Goal: Task Accomplishment & Management: Manage account settings

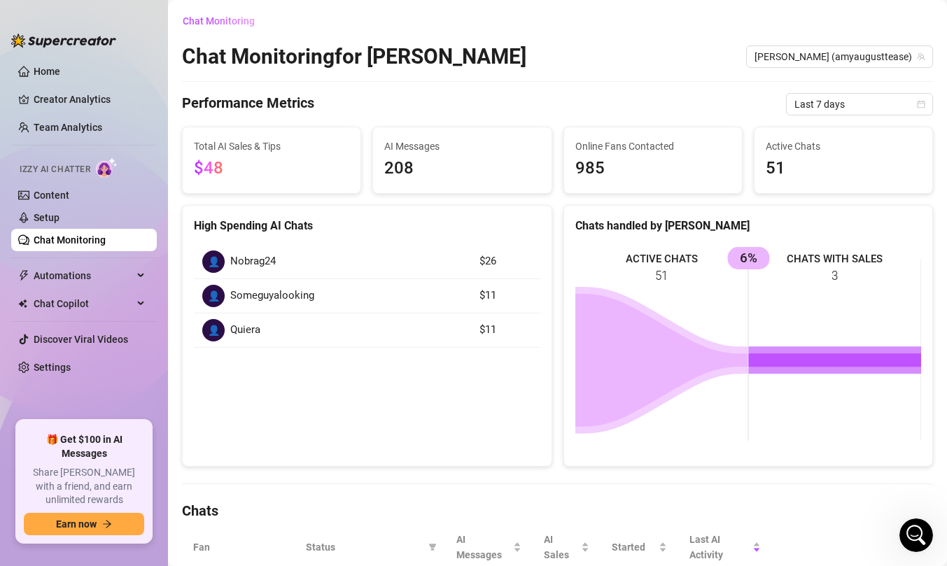
scroll to position [200, 0]
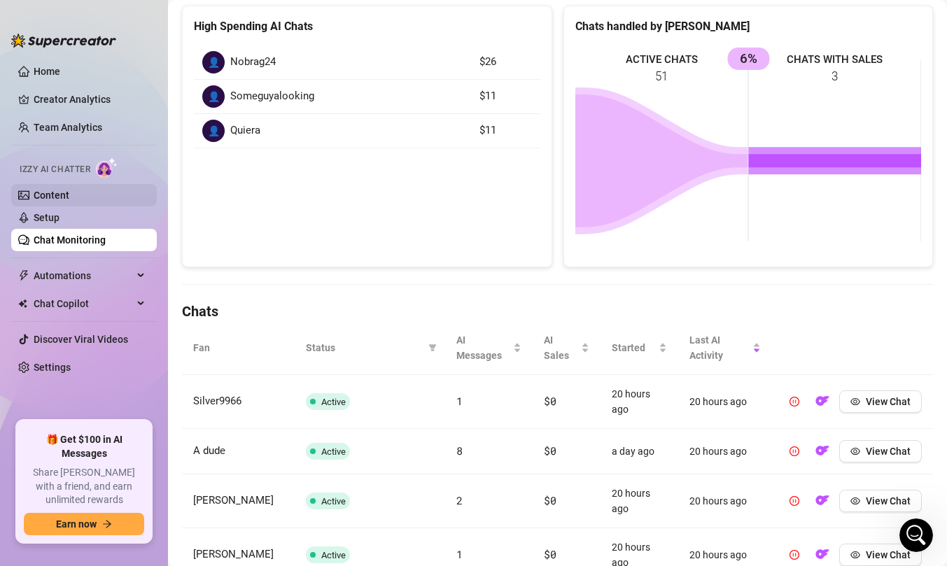
click at [69, 197] on link "Content" at bounding box center [52, 195] width 36 height 11
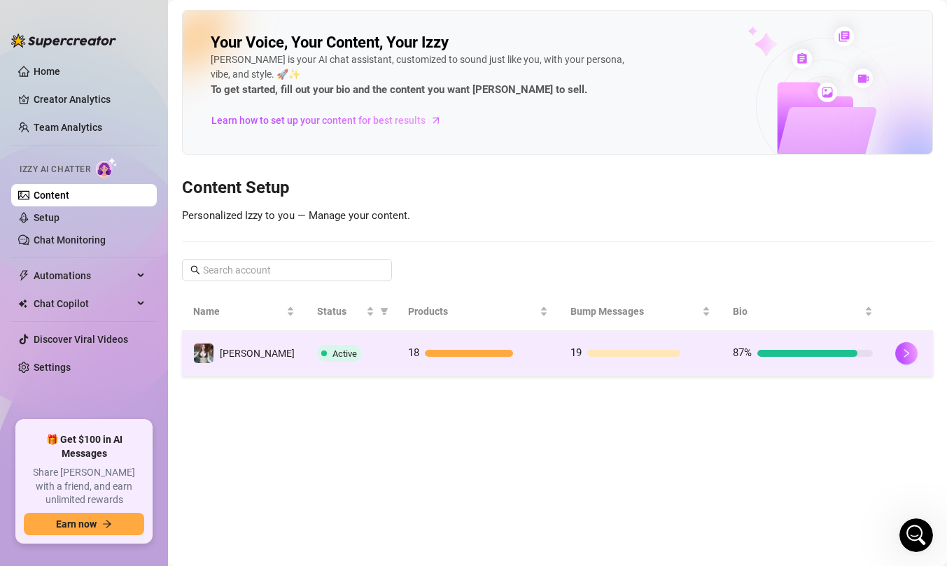
click at [373, 364] on td "Active" at bounding box center [351, 354] width 91 height 46
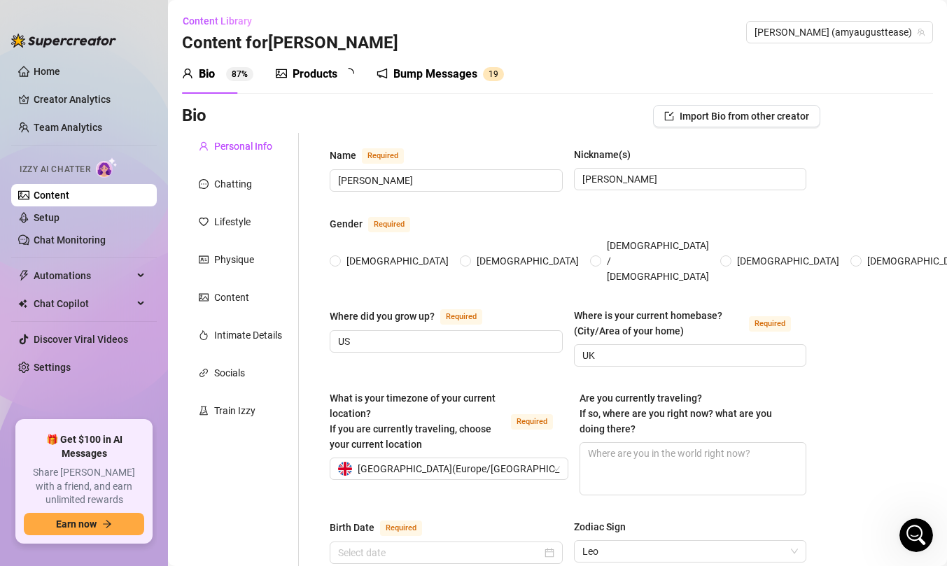
radio input "true"
type input "[DATE]"
click at [279, 78] on icon "picture" at bounding box center [281, 73] width 11 height 11
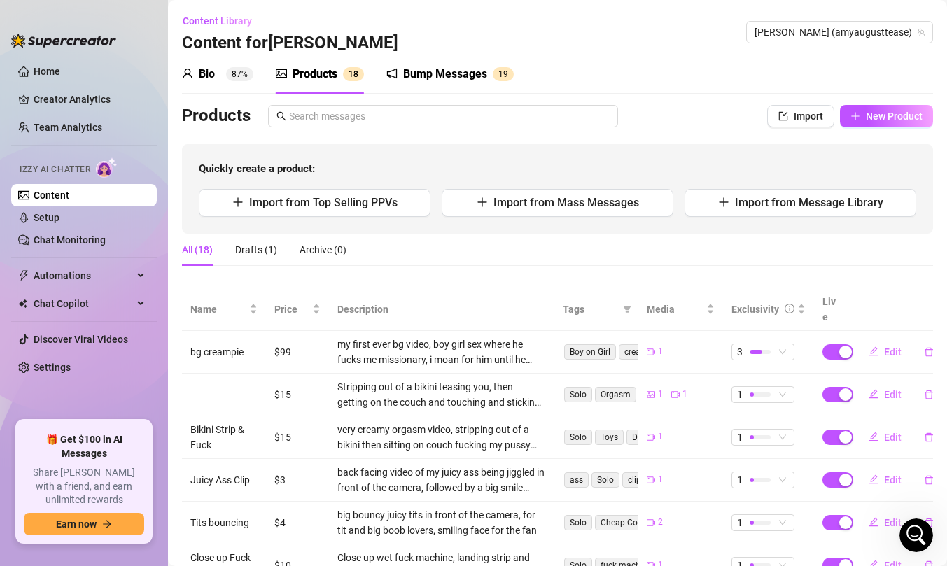
click at [239, 78] on sup "87%" at bounding box center [239, 74] width 27 height 14
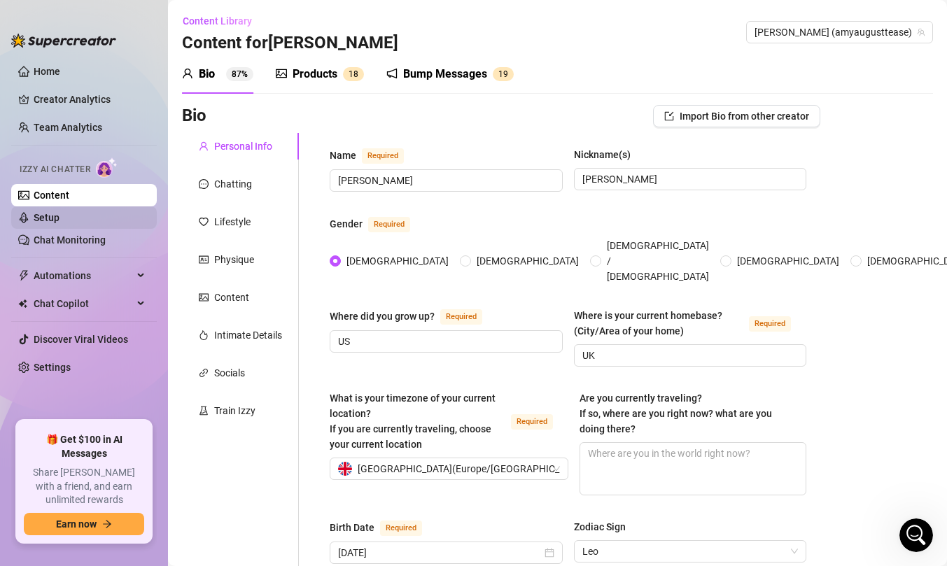
click at [60, 219] on link "Setup" at bounding box center [47, 217] width 26 height 11
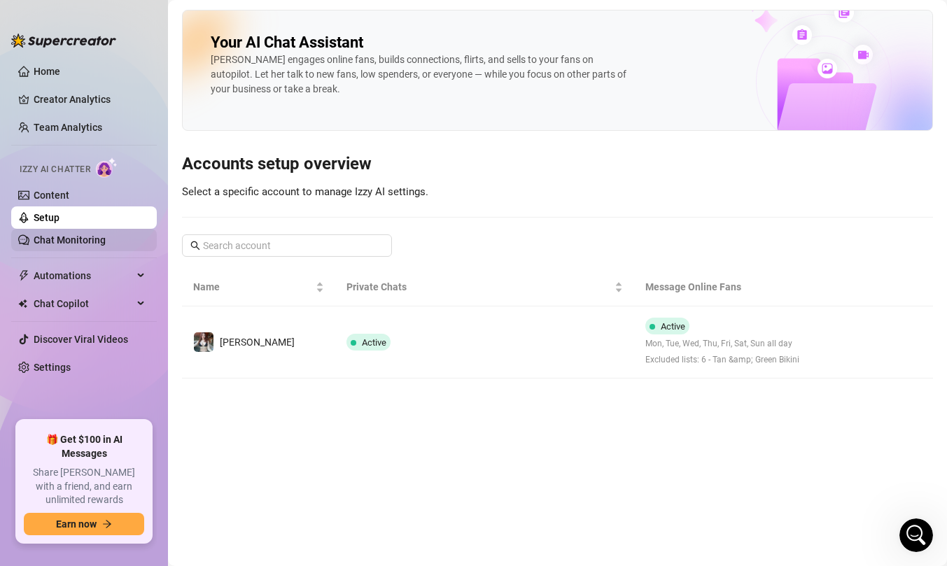
click at [102, 235] on link "Chat Monitoring" at bounding box center [70, 240] width 72 height 11
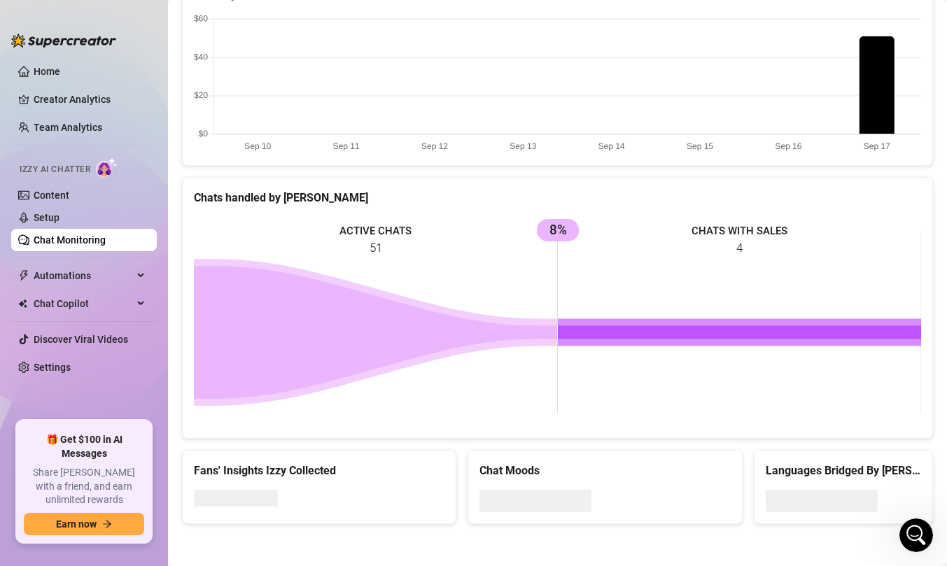
scroll to position [100, 0]
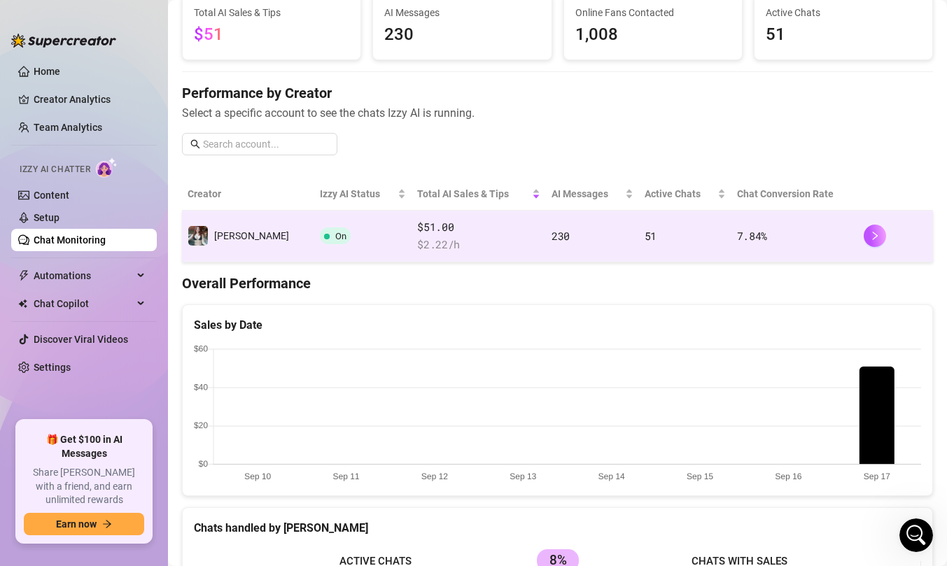
click at [337, 257] on td "On" at bounding box center [362, 237] width 97 height 52
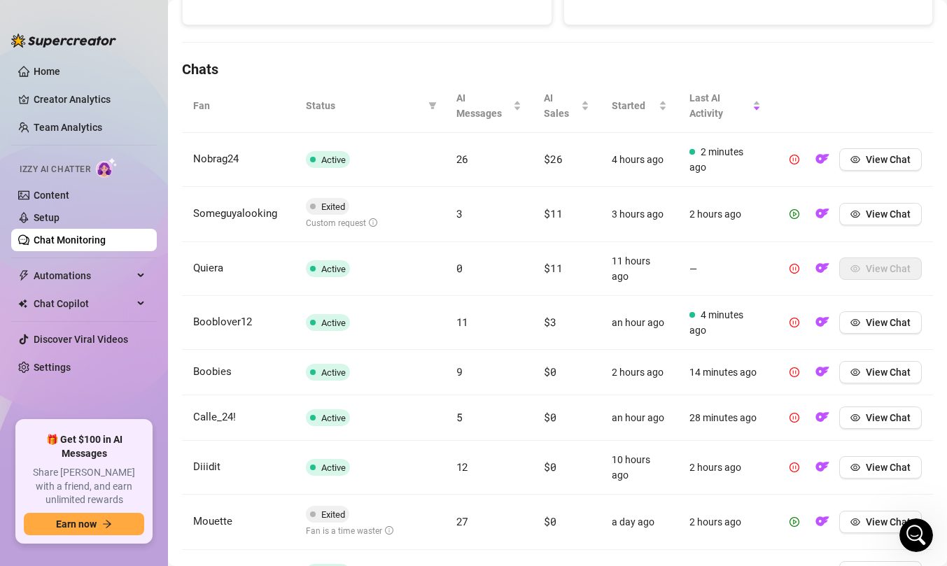
scroll to position [474, 0]
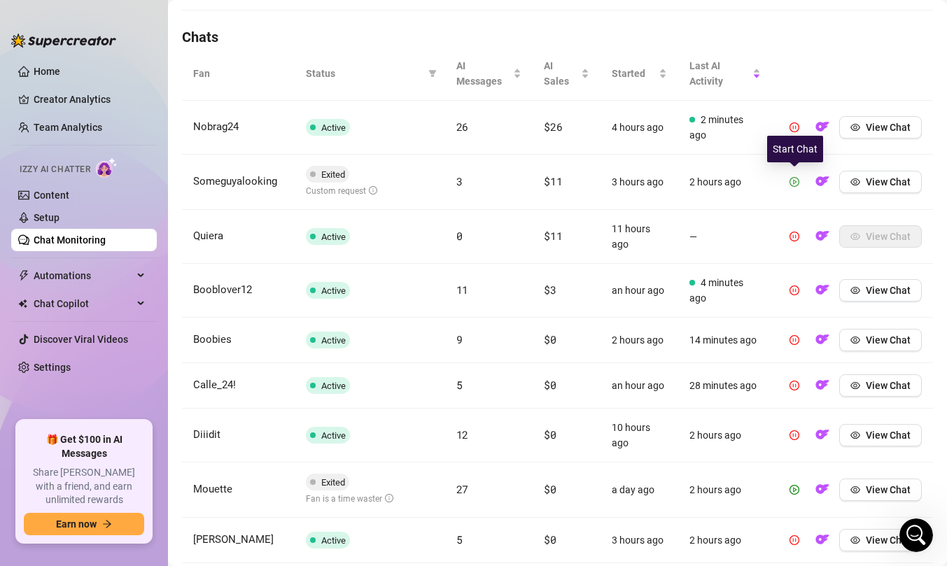
click at [795, 183] on icon "play-circle" at bounding box center [795, 181] width 4 height 5
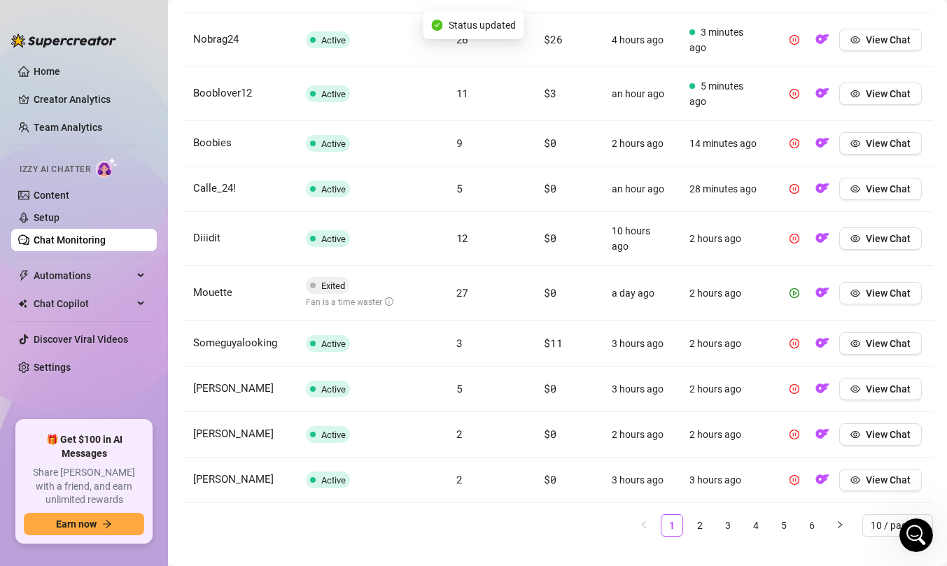
scroll to position [574, 0]
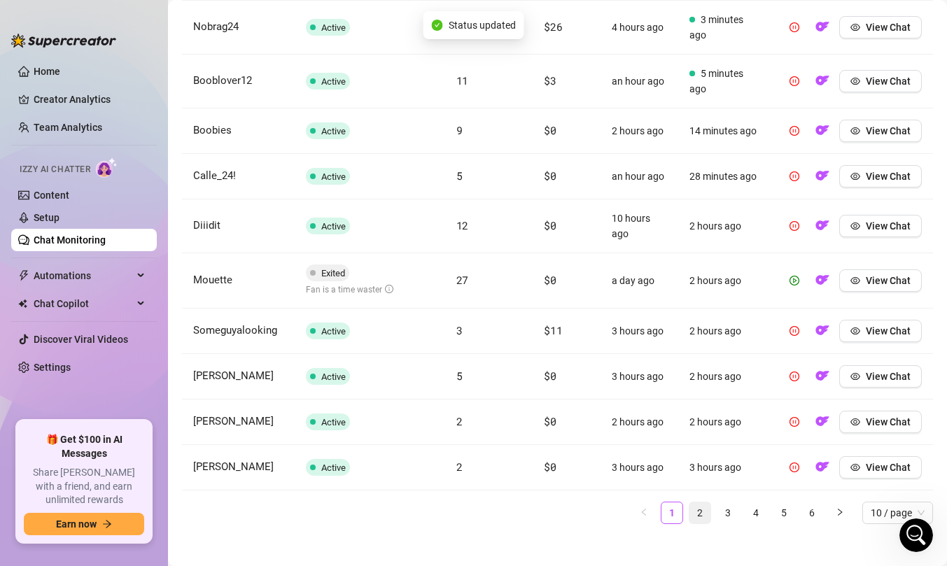
click at [701, 508] on link "2" at bounding box center [700, 513] width 21 height 21
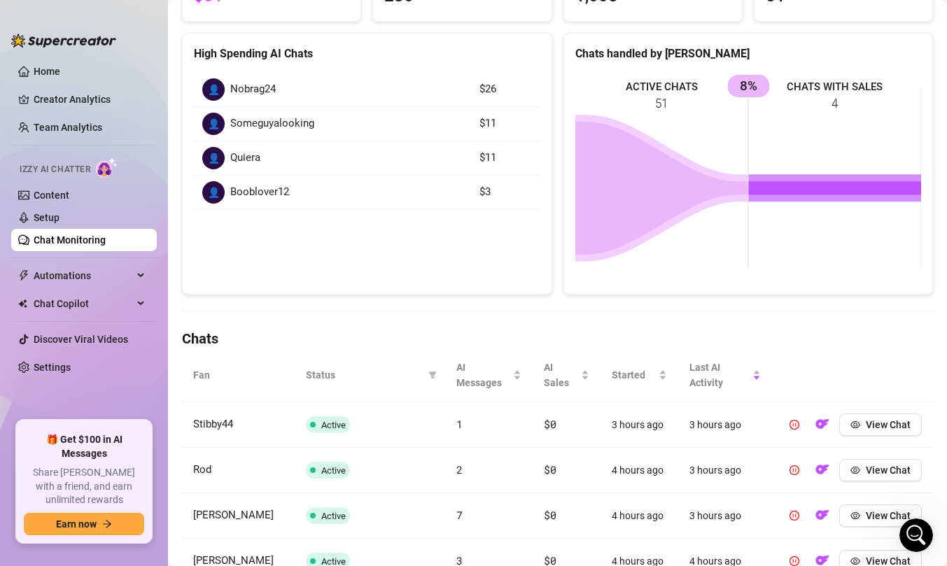
scroll to position [61, 0]
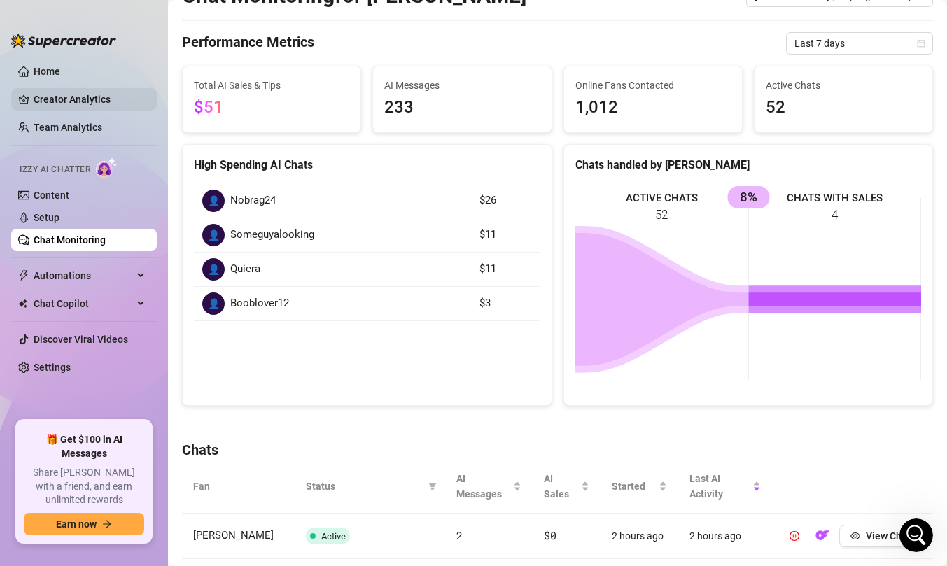
click at [77, 97] on link "Creator Analytics" at bounding box center [90, 99] width 112 height 22
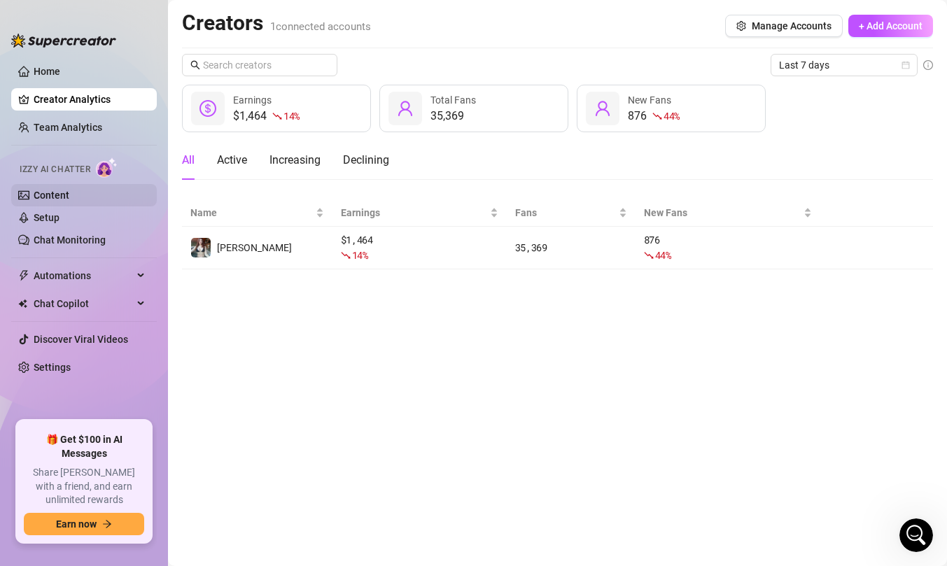
click at [69, 194] on link "Content" at bounding box center [52, 195] width 36 height 11
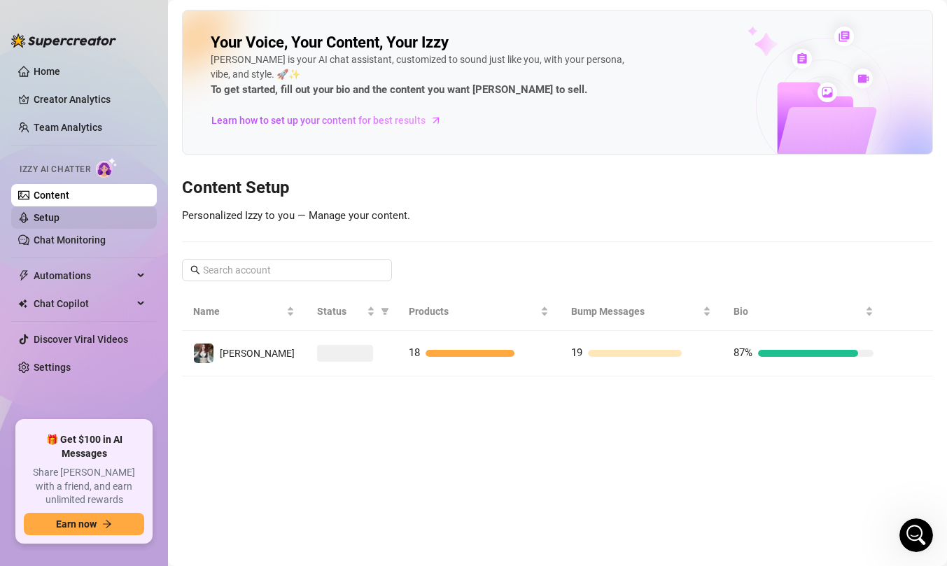
click at [60, 216] on link "Setup" at bounding box center [47, 217] width 26 height 11
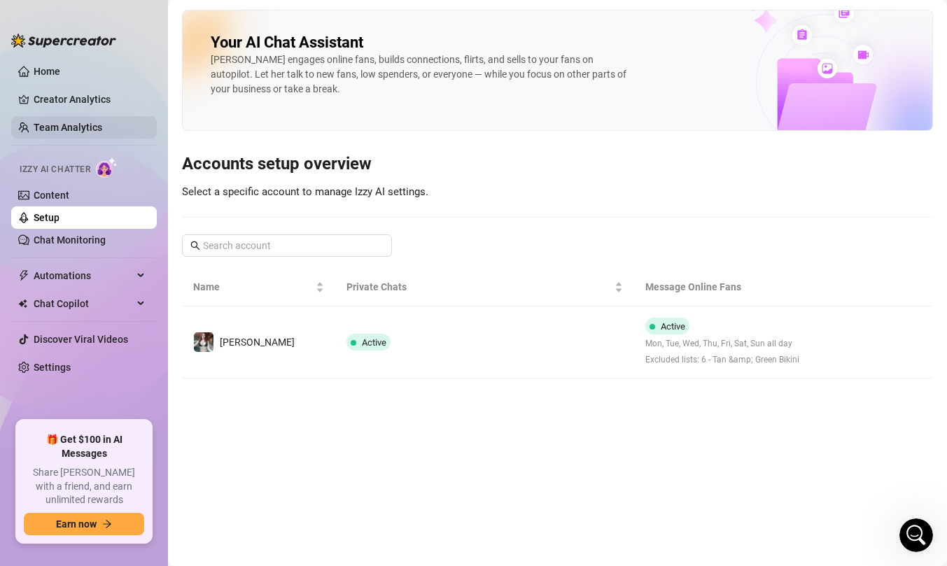
click at [92, 122] on link "Team Analytics" at bounding box center [68, 127] width 69 height 11
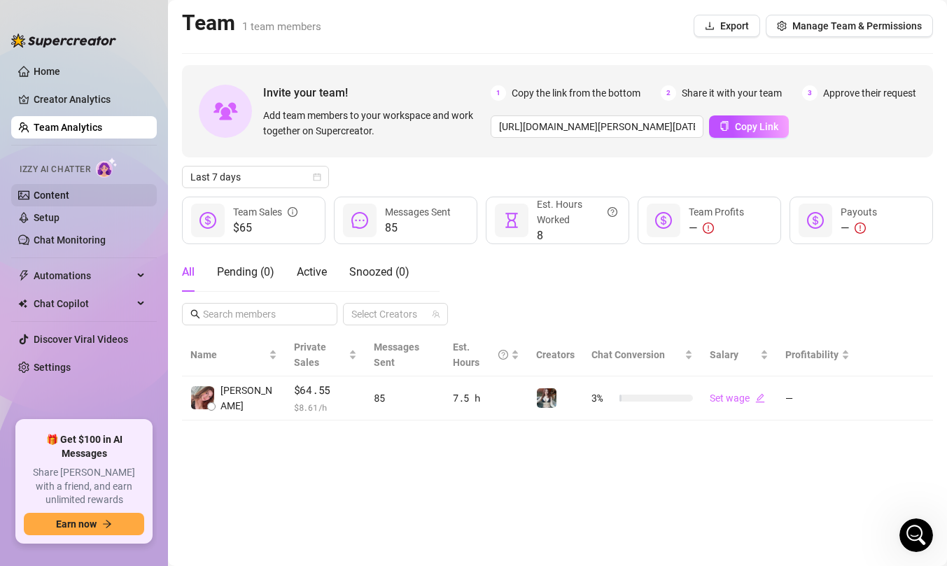
click at [69, 191] on link "Content" at bounding box center [52, 195] width 36 height 11
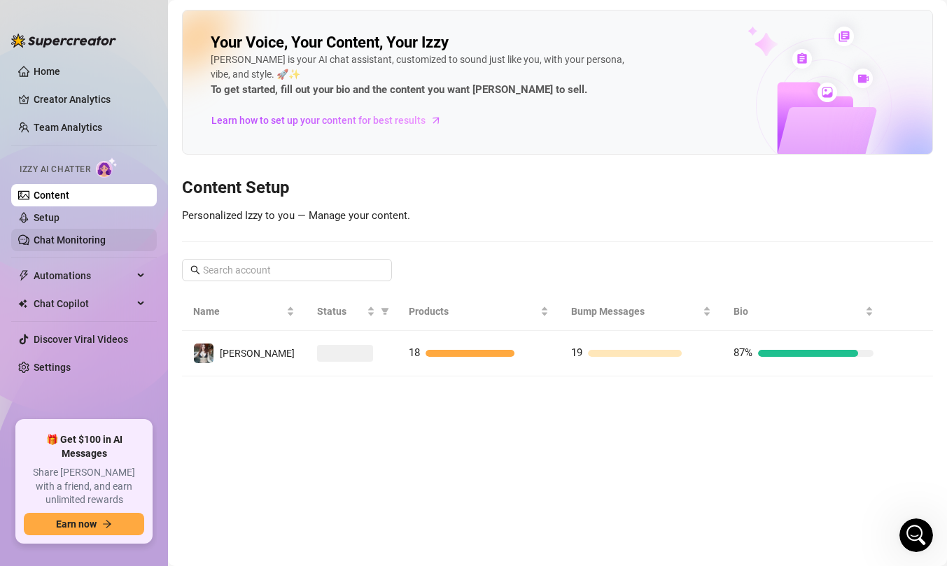
click at [91, 239] on link "Chat Monitoring" at bounding box center [70, 240] width 72 height 11
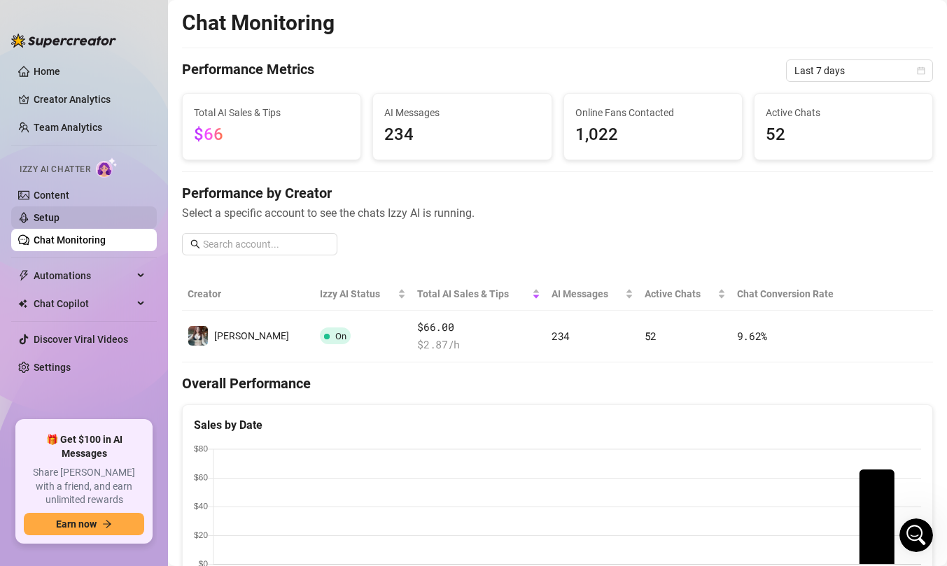
click at [60, 219] on link "Setup" at bounding box center [47, 217] width 26 height 11
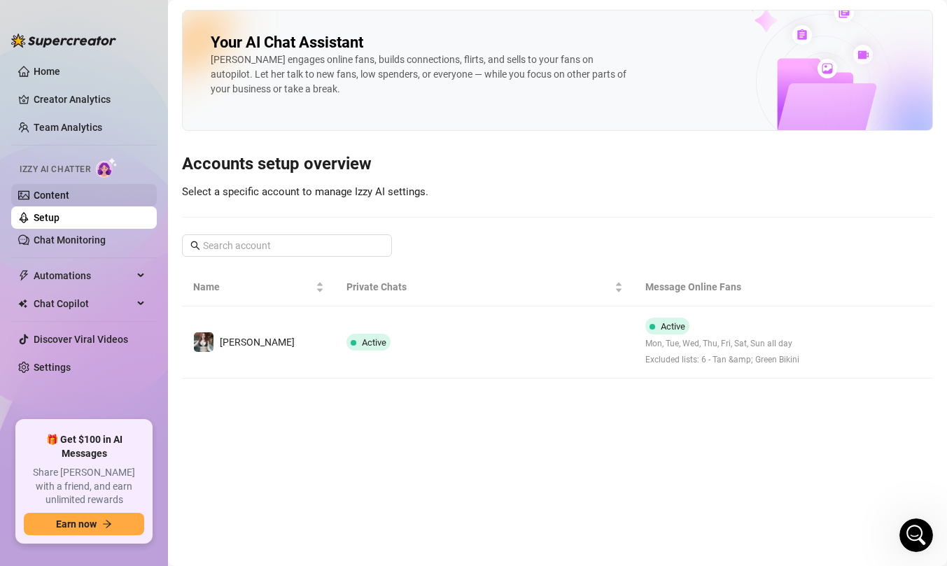
click at [69, 198] on link "Content" at bounding box center [52, 195] width 36 height 11
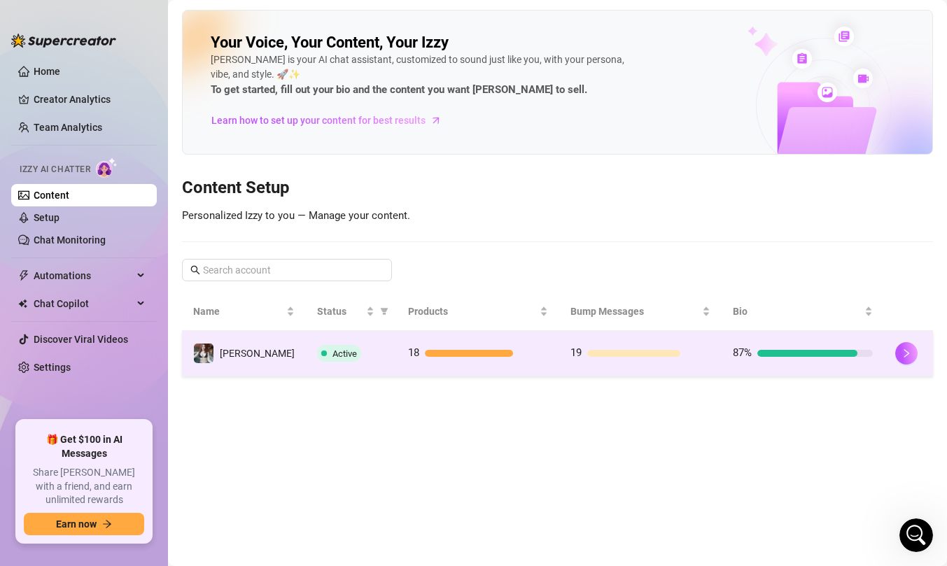
click at [306, 366] on td "Active" at bounding box center [351, 354] width 91 height 46
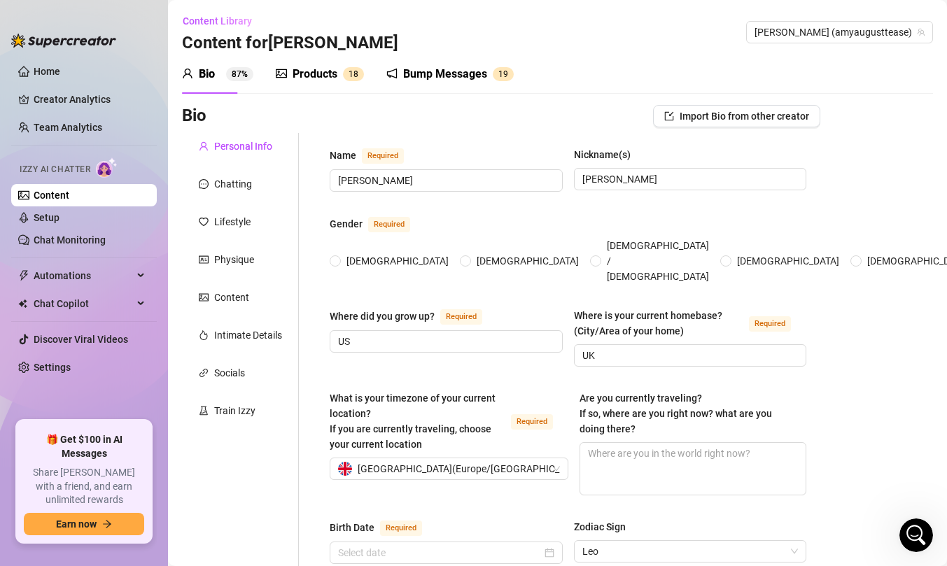
radio input "true"
type input "[DATE]"
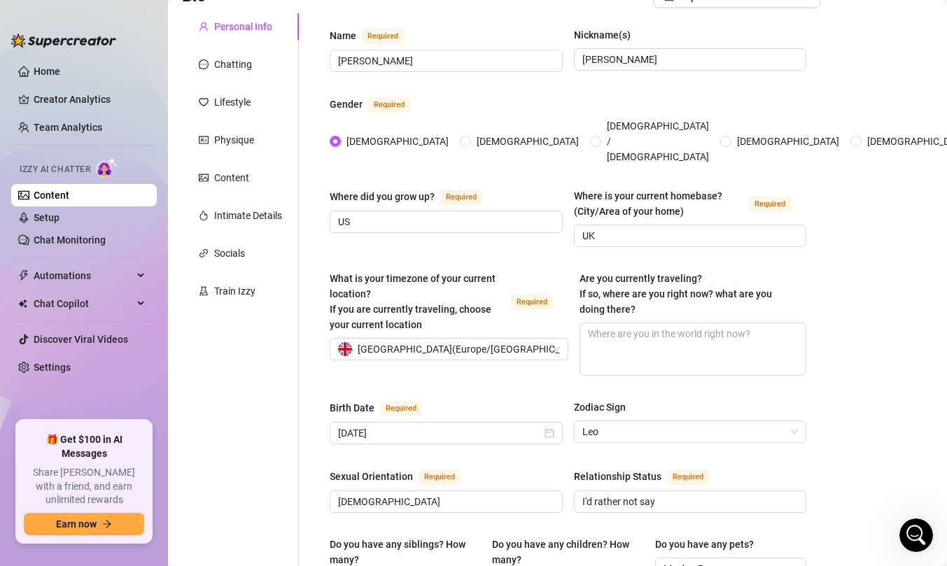
scroll to position [81, 0]
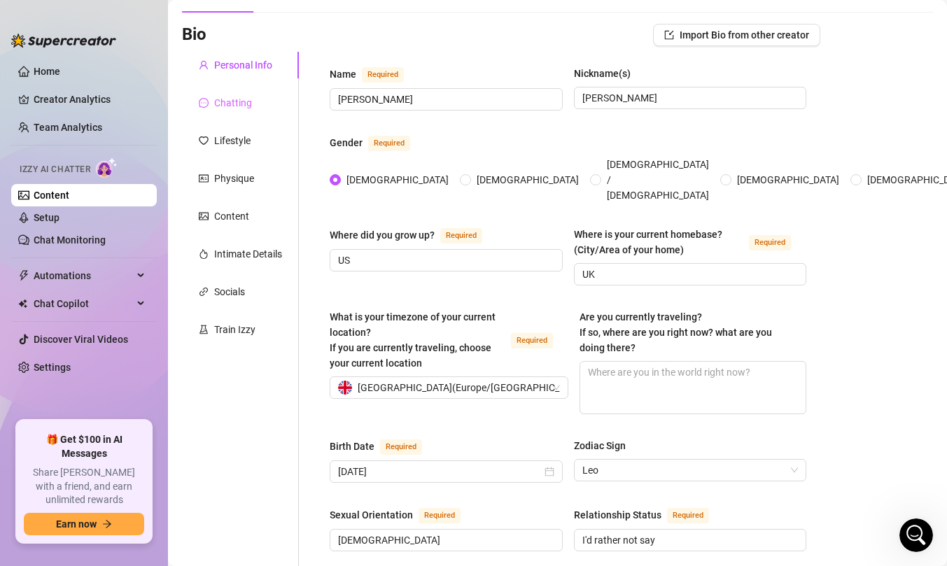
click at [253, 107] on div "Chatting" at bounding box center [240, 103] width 117 height 27
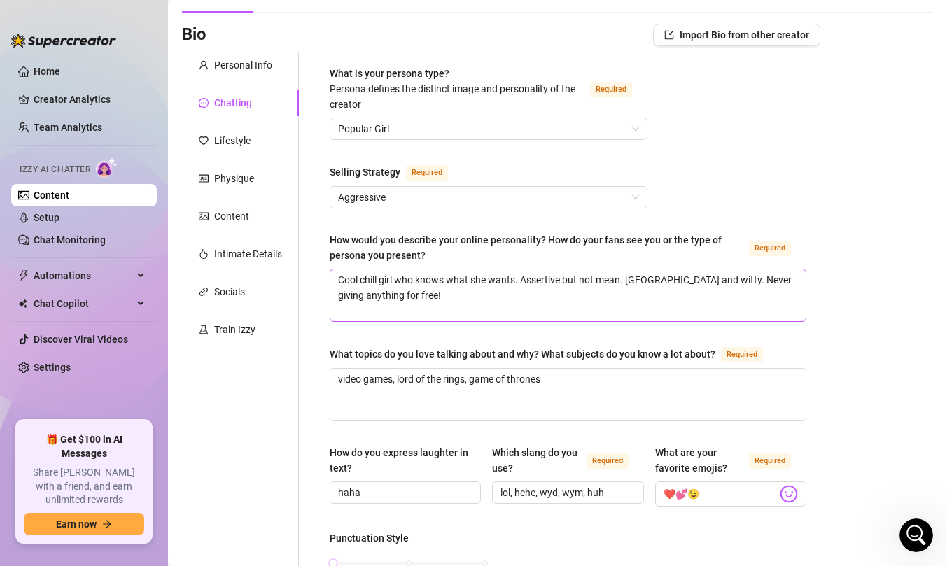
scroll to position [113, 0]
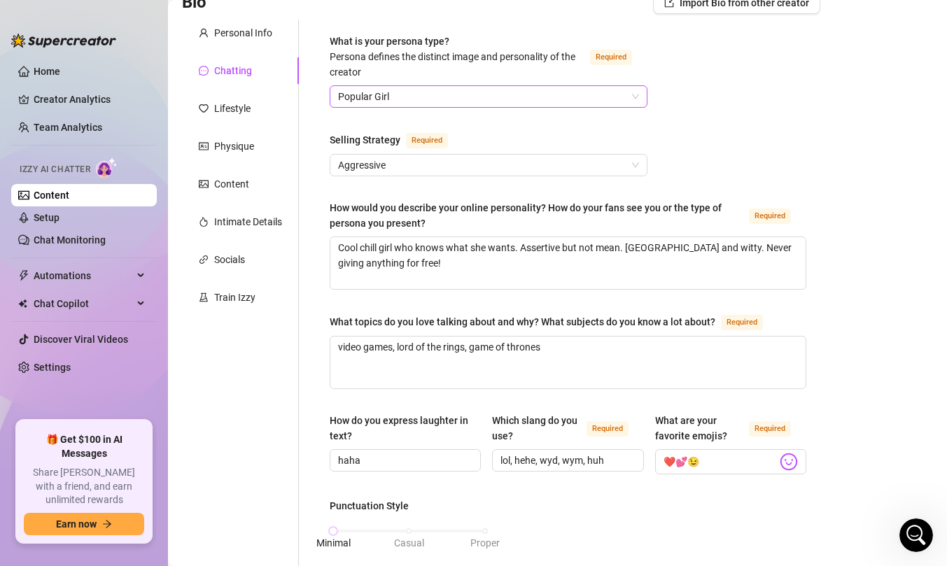
click at [486, 95] on span "Popular Girl" at bounding box center [488, 96] width 301 height 21
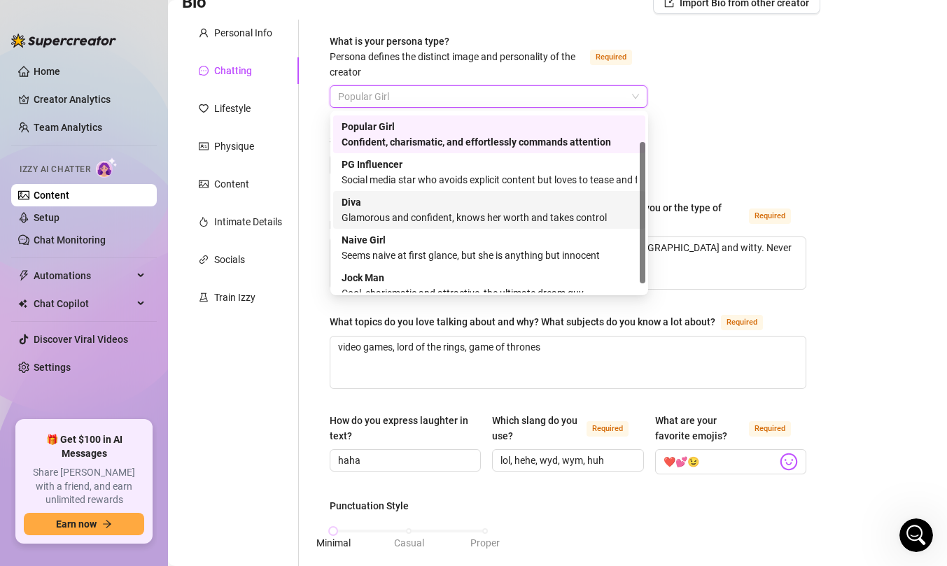
scroll to position [48, 0]
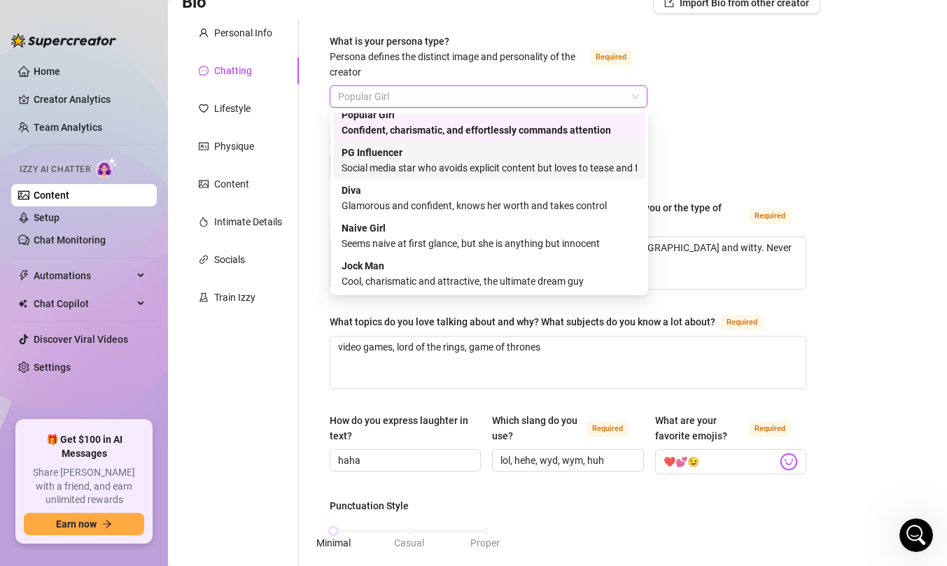
drag, startPoint x: 528, startPoint y: 167, endPoint x: 545, endPoint y: 165, distance: 17.6
click at [545, 165] on div "Social media star who avoids explicit content but loves to tease and flirt" at bounding box center [489, 167] width 295 height 15
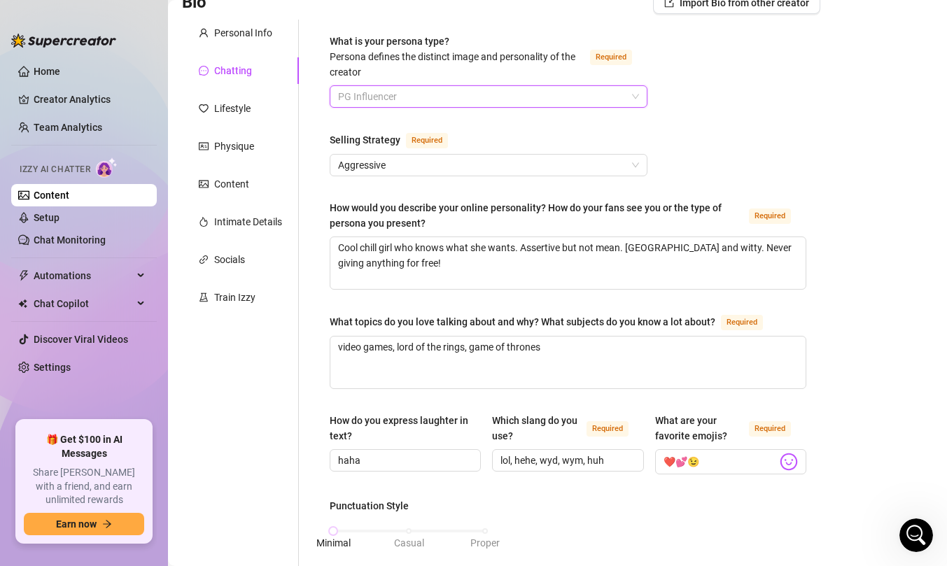
click at [560, 95] on span "PG Influencer" at bounding box center [488, 96] width 301 height 21
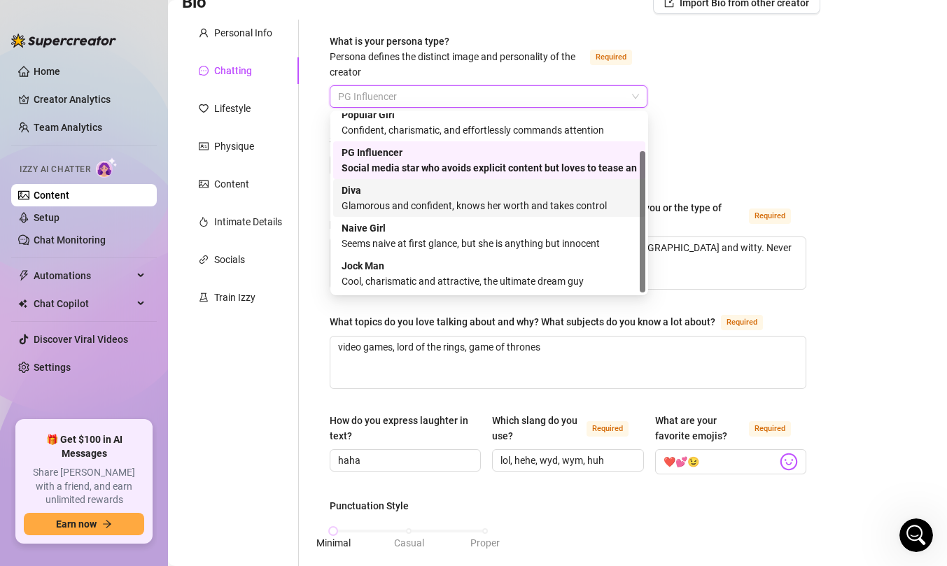
click at [563, 203] on div "Glamorous and confident, knows her worth and takes control" at bounding box center [489, 205] width 295 height 15
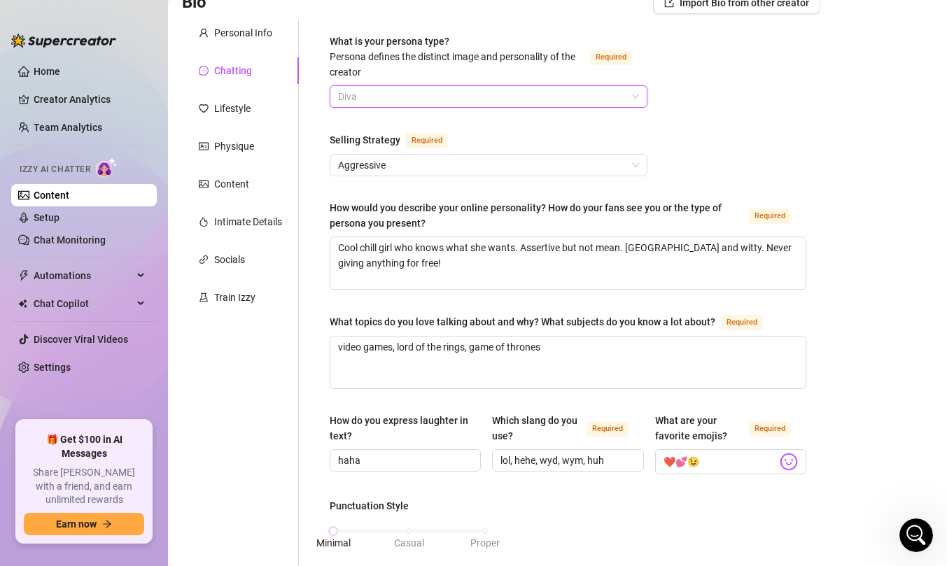
click at [571, 92] on span "Diva" at bounding box center [488, 96] width 301 height 21
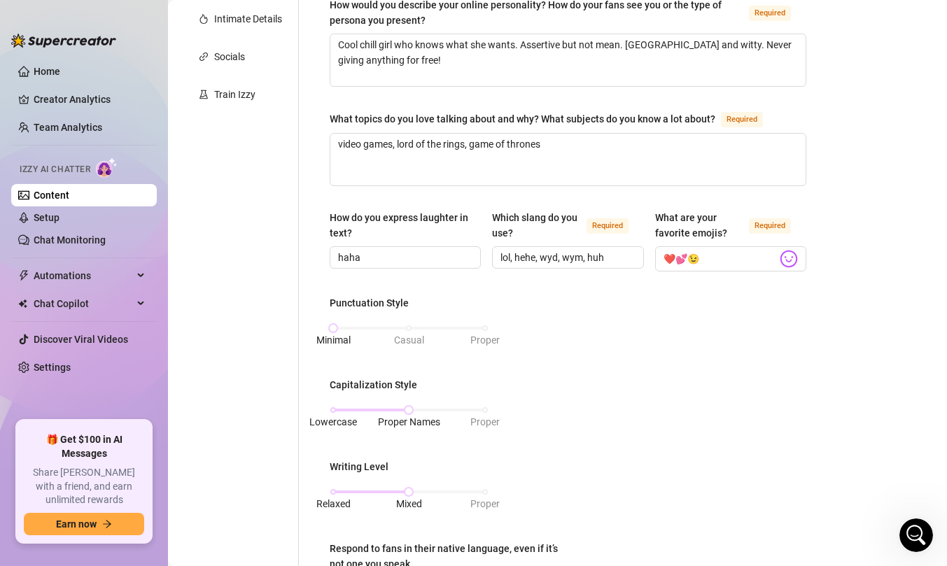
scroll to position [325, 0]
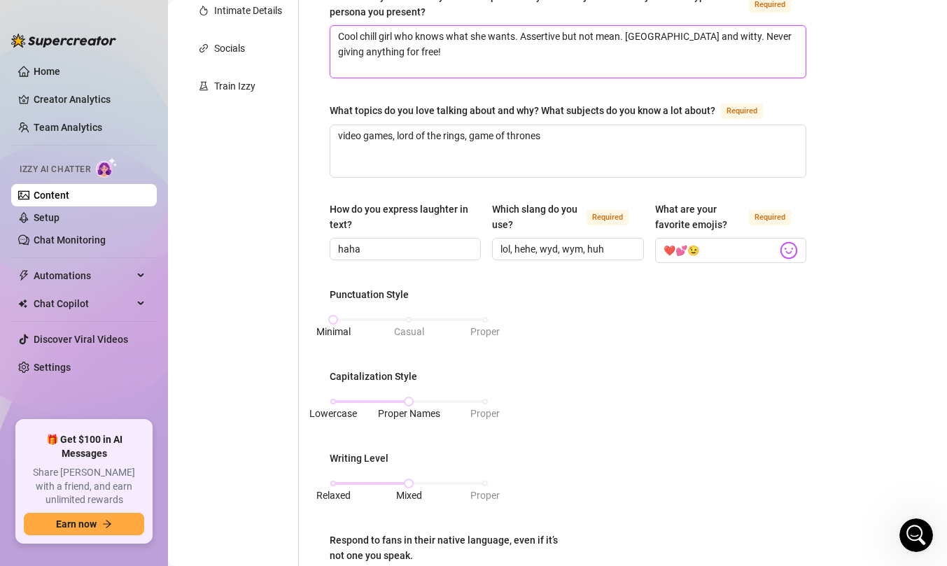
click at [575, 55] on textarea "Cool chill girl who knows what she wants. Assertive but not mean. [GEOGRAPHIC_D…" at bounding box center [567, 52] width 475 height 52
type textarea "Cool chill girl who knows what she wants. Assertive but not mean. [GEOGRAPHIC_D…"
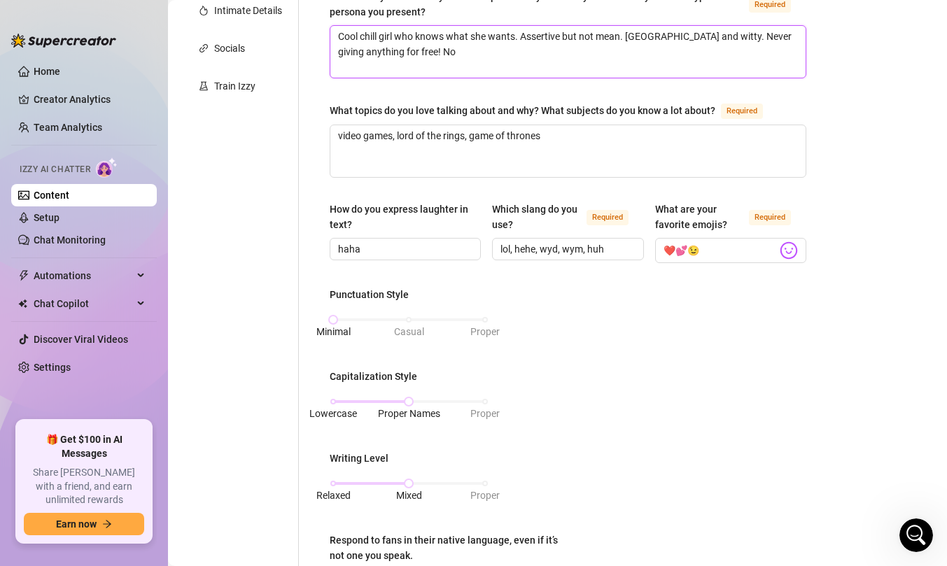
type textarea "Cool chill girl who knows what she wants. Assertive but not mean. [GEOGRAPHIC_D…"
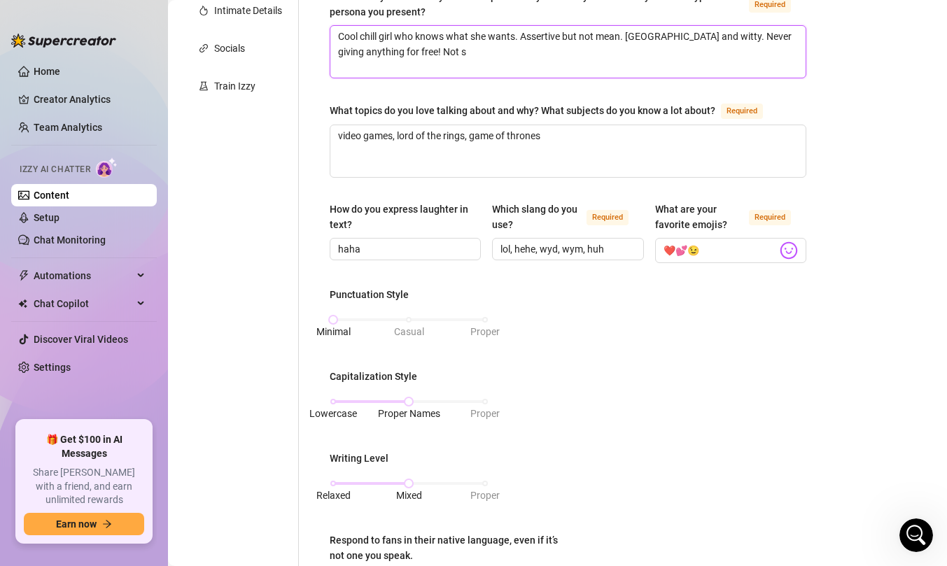
type textarea "Cool chill girl who knows what she wants. Assertive but not mean. [GEOGRAPHIC_D…"
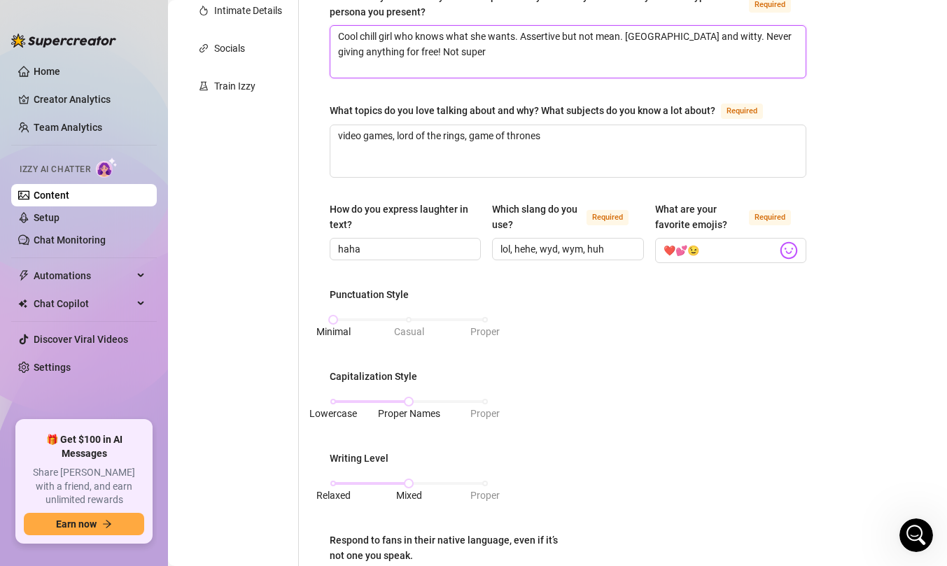
type textarea "Cool chill girl who knows what she wants. Assertive but not mean. [GEOGRAPHIC_D…"
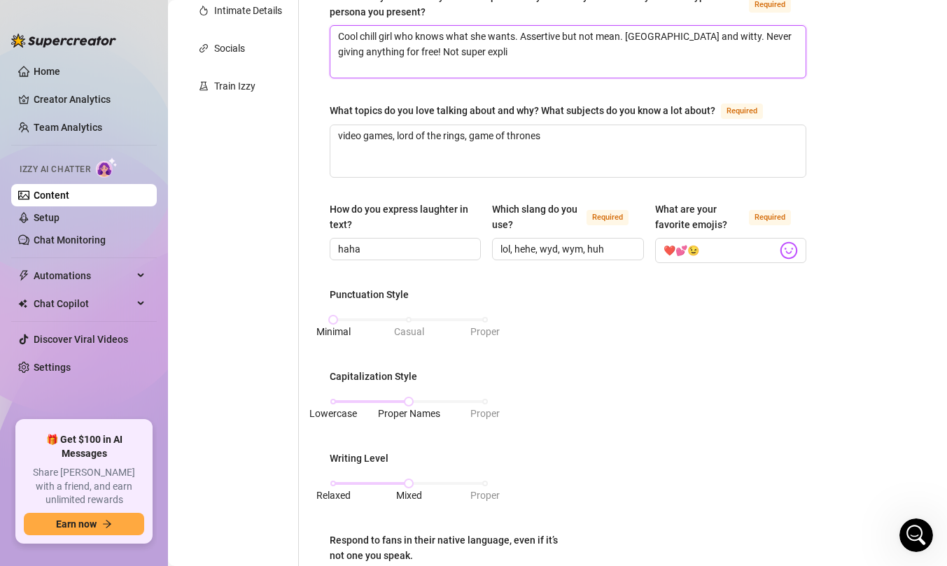
type textarea "Cool chill girl who knows what she wants. Assertive but not mean. [GEOGRAPHIC_D…"
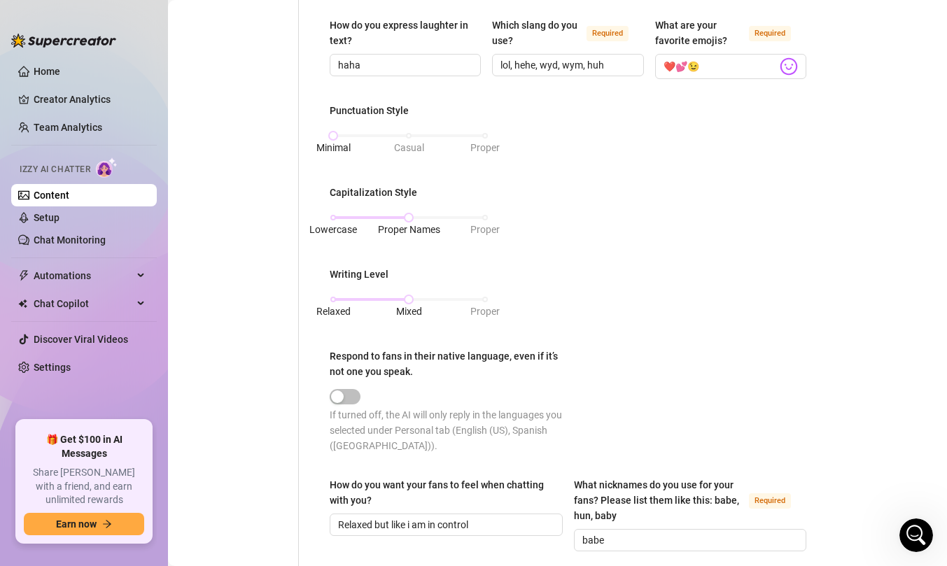
scroll to position [823, 0]
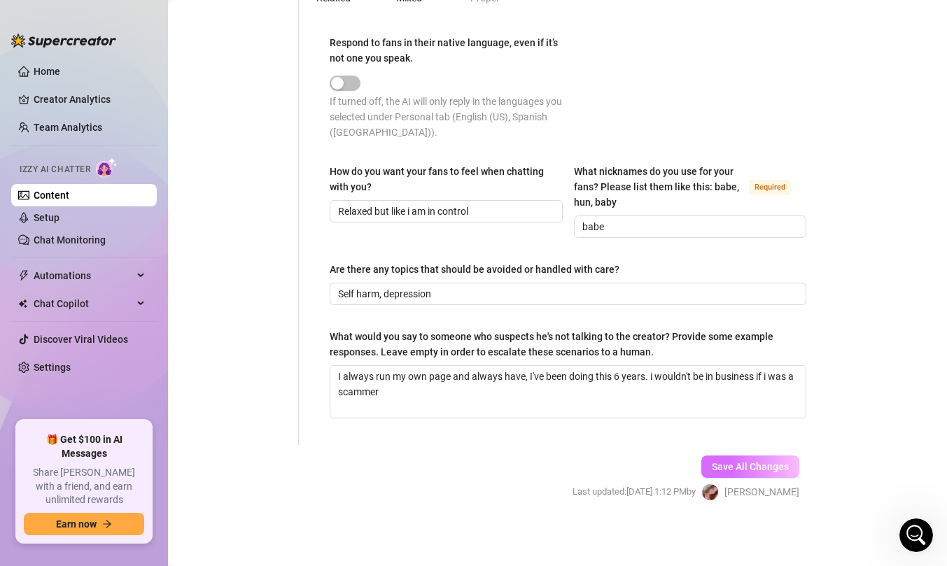
type textarea "Cool chill girl who knows what she wants. Assertive but not mean. [GEOGRAPHIC_D…"
click at [764, 473] on button "Save All Changes" at bounding box center [750, 467] width 98 height 22
type textarea "Cool chill girl who knows what she wants. Assertive but not mean. [GEOGRAPHIC_D…"
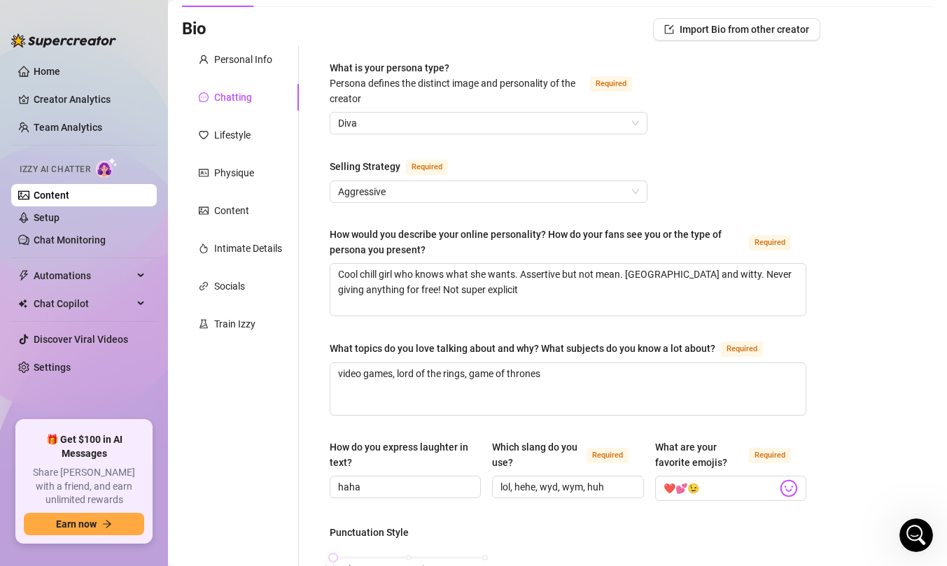
scroll to position [84, 0]
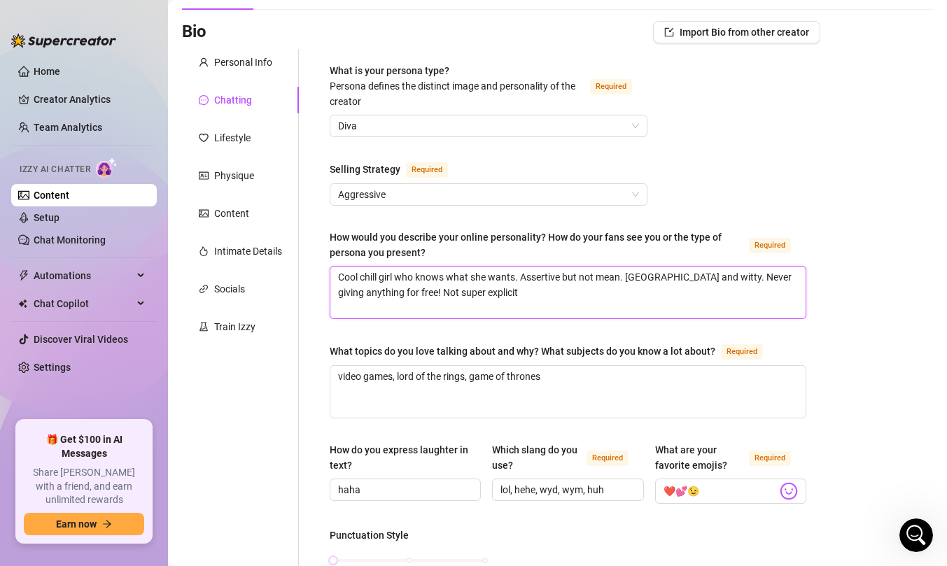
click at [512, 290] on textarea "Cool chill girl who knows what she wants. Assertive but not mean. [GEOGRAPHIC_D…" at bounding box center [567, 293] width 475 height 52
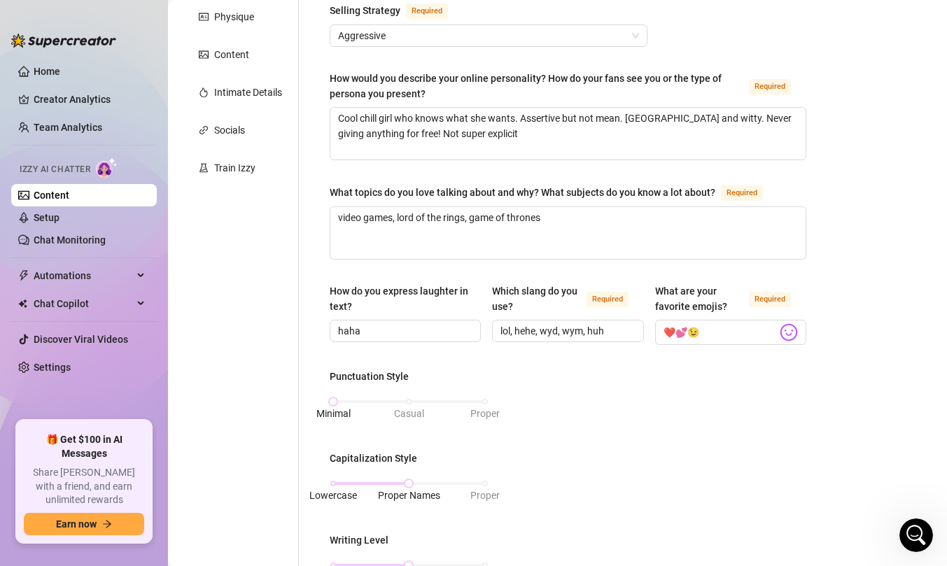
scroll to position [0, 0]
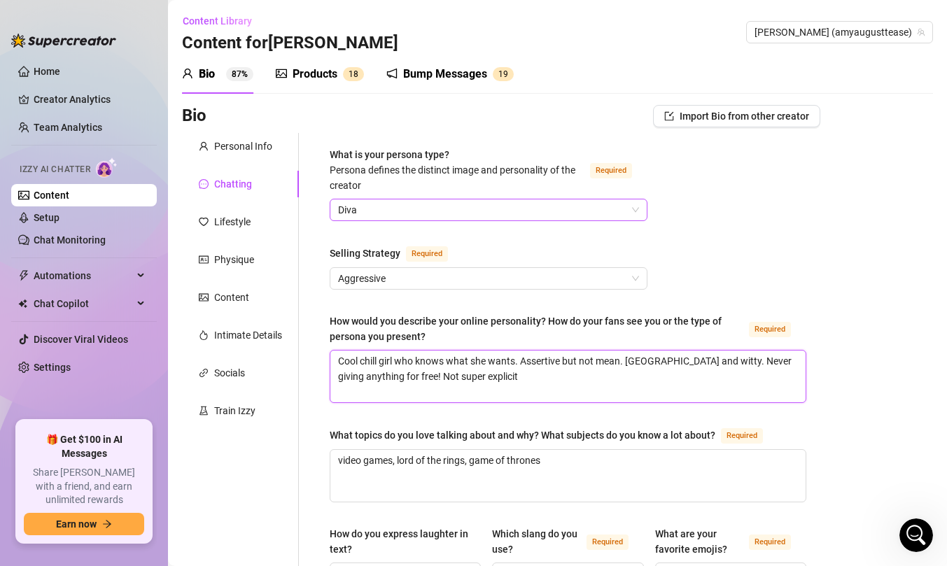
click at [418, 212] on span "Diva" at bounding box center [488, 210] width 301 height 21
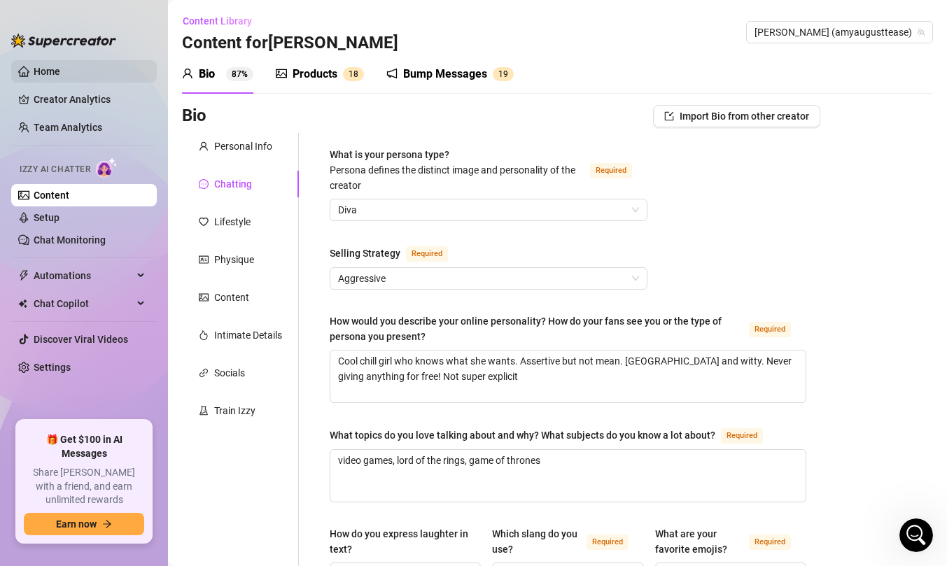
click at [60, 69] on link "Home" at bounding box center [47, 71] width 27 height 11
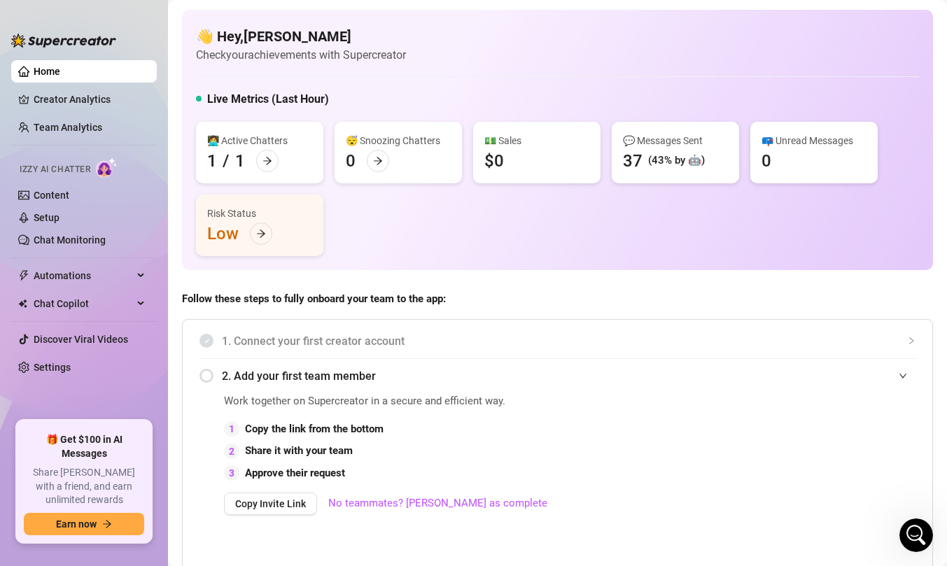
click at [103, 158] on div "Izzy AI Chatter" at bounding box center [82, 168] width 148 height 32
click at [103, 167] on img at bounding box center [107, 168] width 22 height 20
click at [69, 199] on link "Content" at bounding box center [52, 195] width 36 height 11
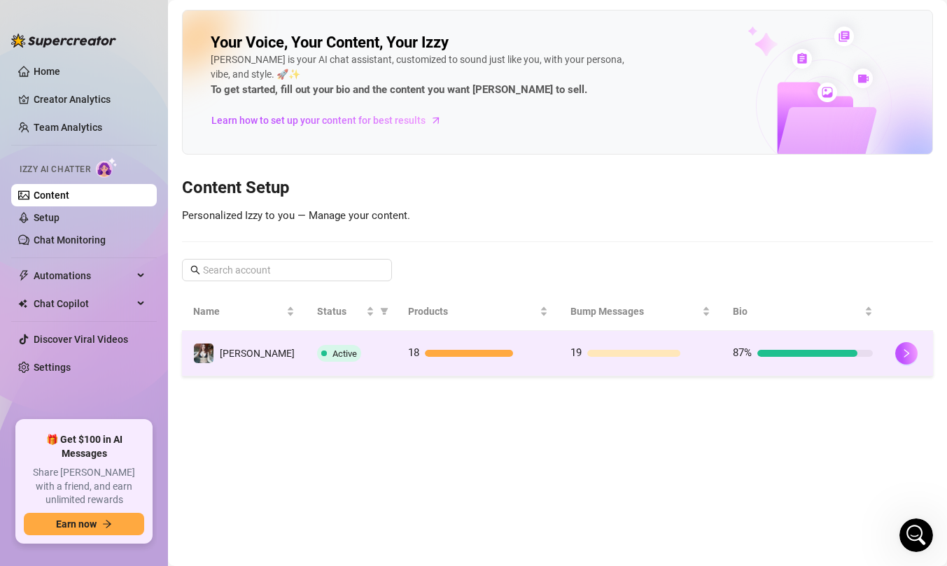
click at [353, 351] on div "Active" at bounding box center [351, 353] width 69 height 17
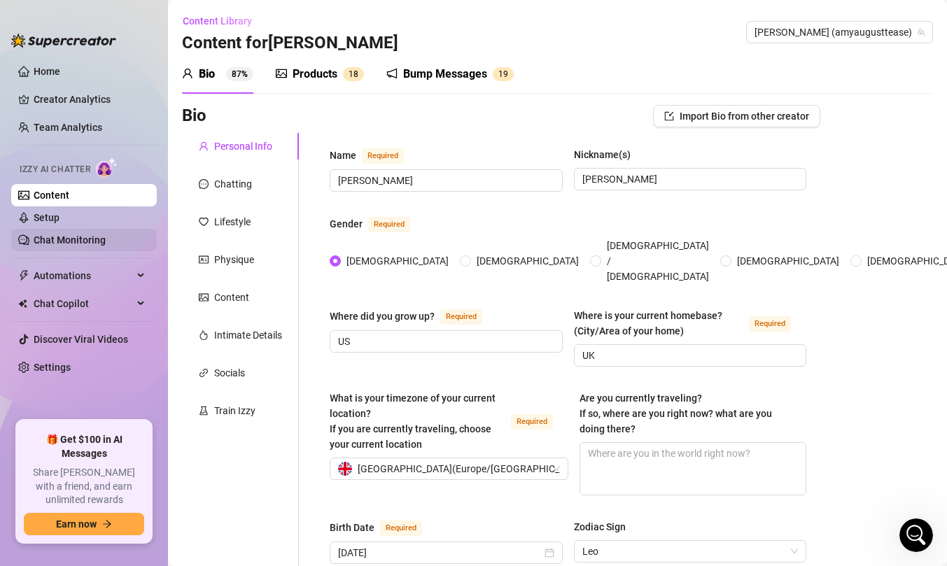
click at [69, 235] on link "Chat Monitoring" at bounding box center [70, 240] width 72 height 11
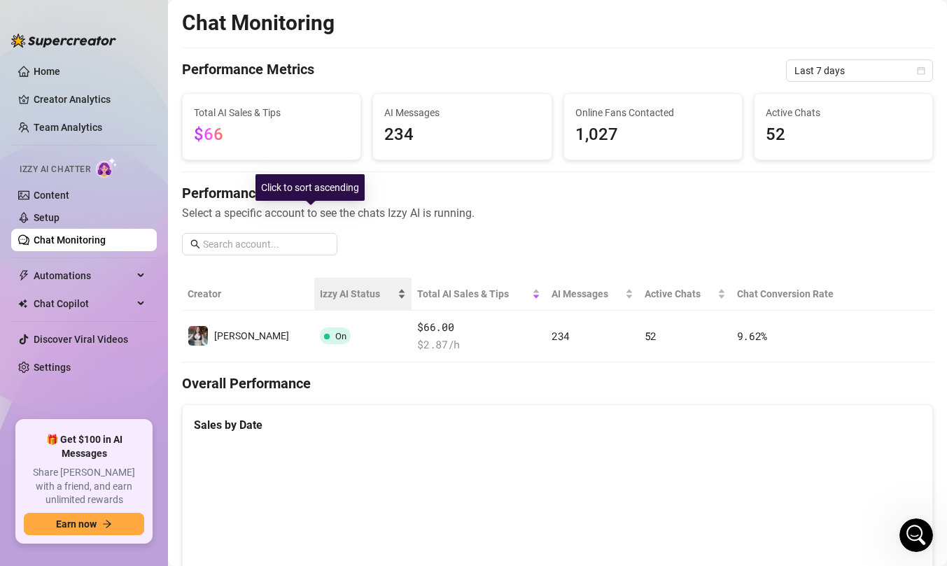
scroll to position [431, 0]
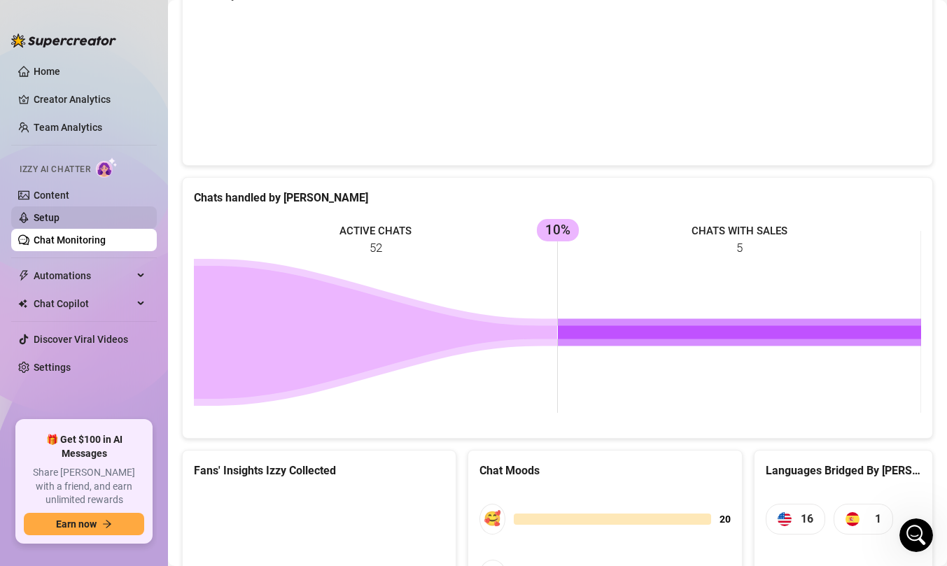
click at [60, 223] on link "Setup" at bounding box center [47, 217] width 26 height 11
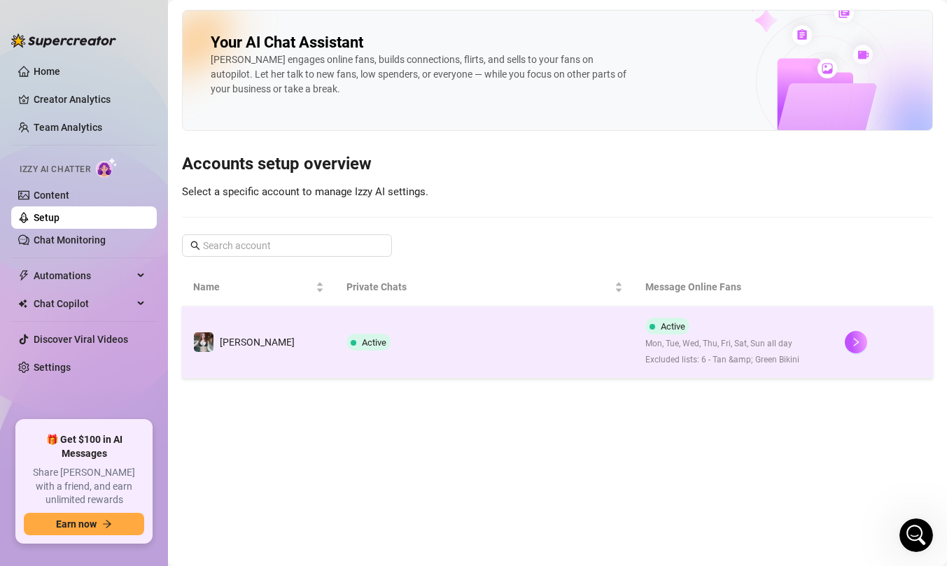
click at [341, 372] on td "Active" at bounding box center [484, 343] width 299 height 72
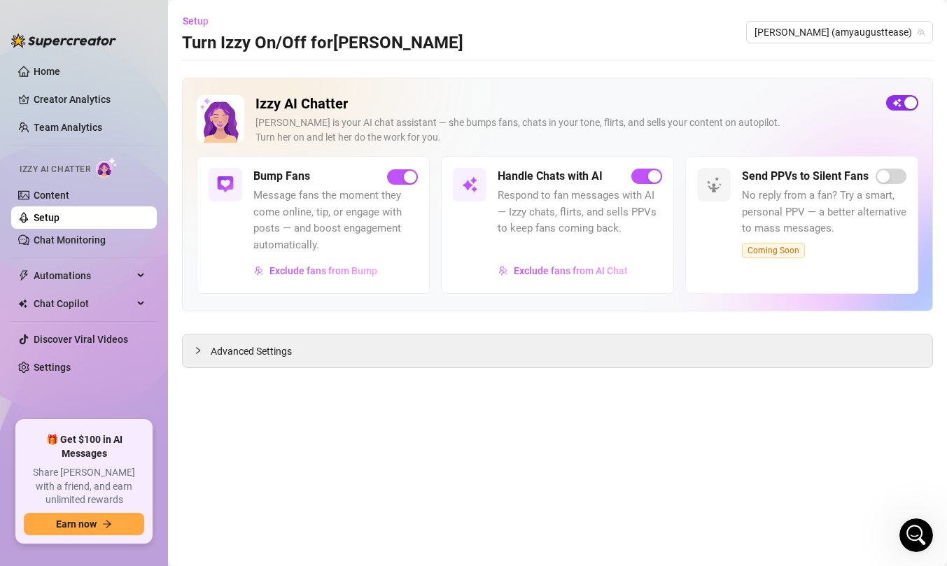
click at [899, 106] on span "button" at bounding box center [902, 102] width 32 height 15
click at [650, 177] on div "button" at bounding box center [654, 176] width 13 height 13
click at [906, 100] on div "button" at bounding box center [910, 103] width 13 height 13
